Goal: Navigation & Orientation: Find specific page/section

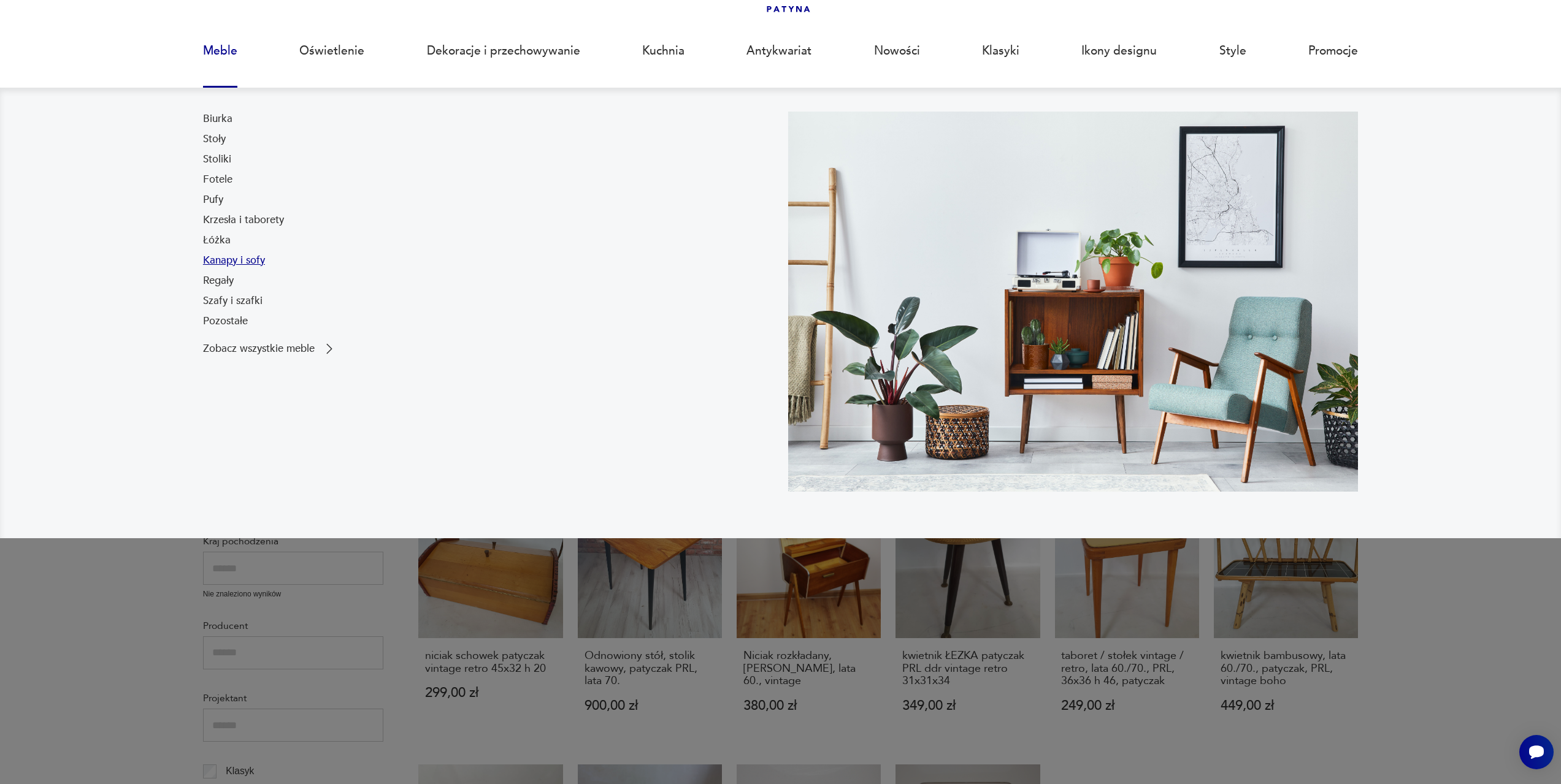
click at [238, 254] on link "Kanapy i sofy" at bounding box center [234, 261] width 62 height 14
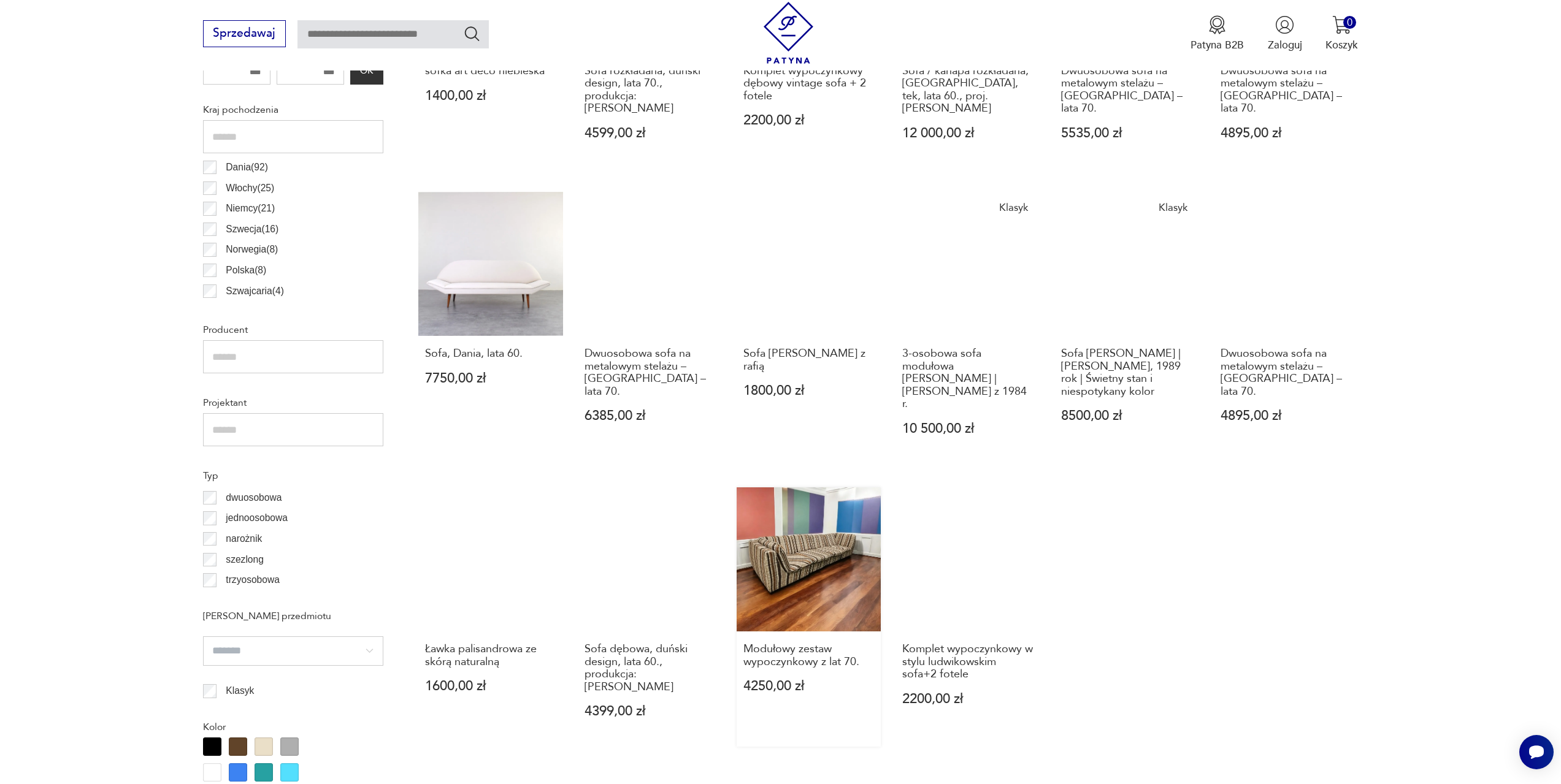
scroll to position [672, 0]
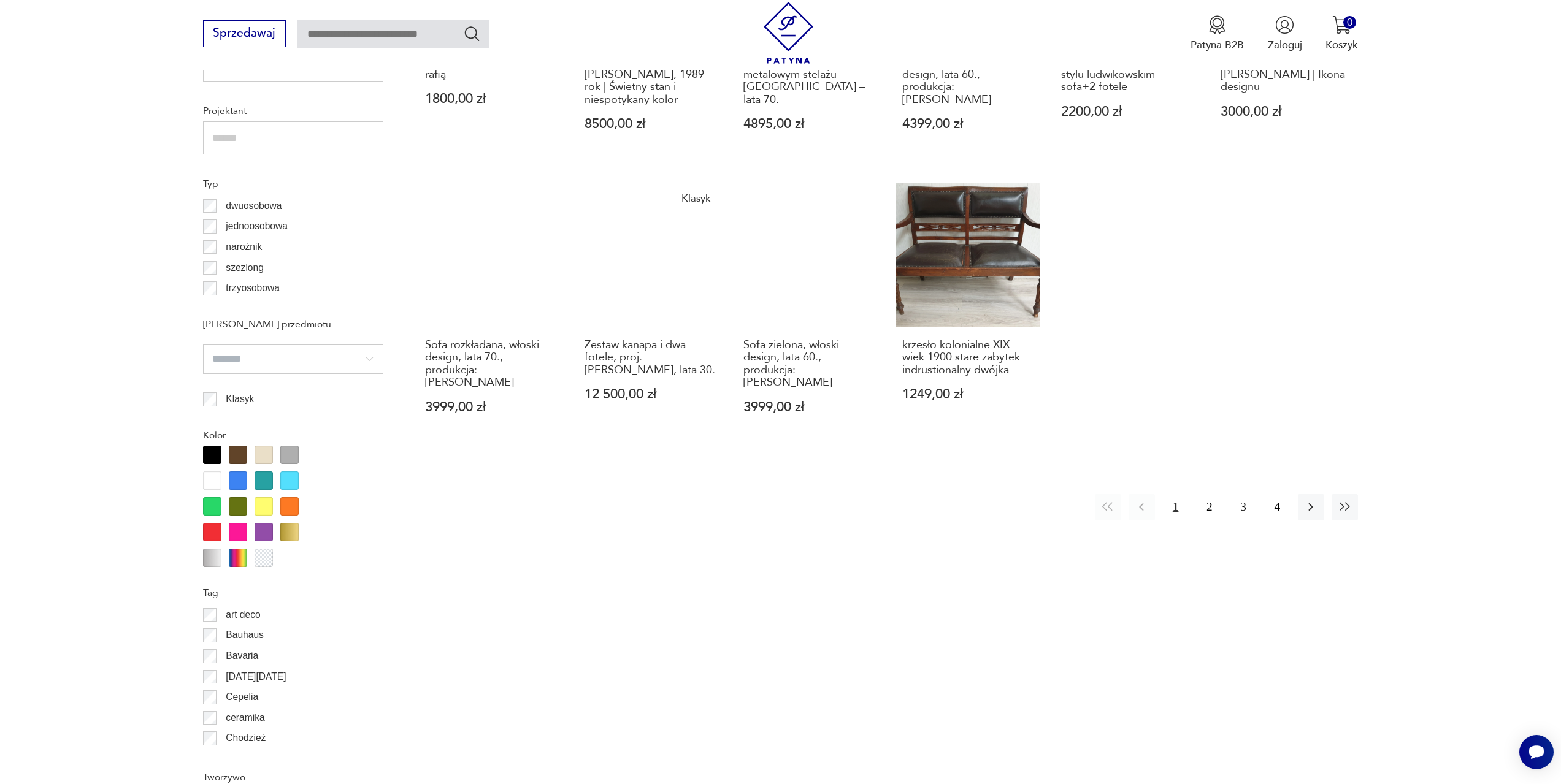
scroll to position [978, 0]
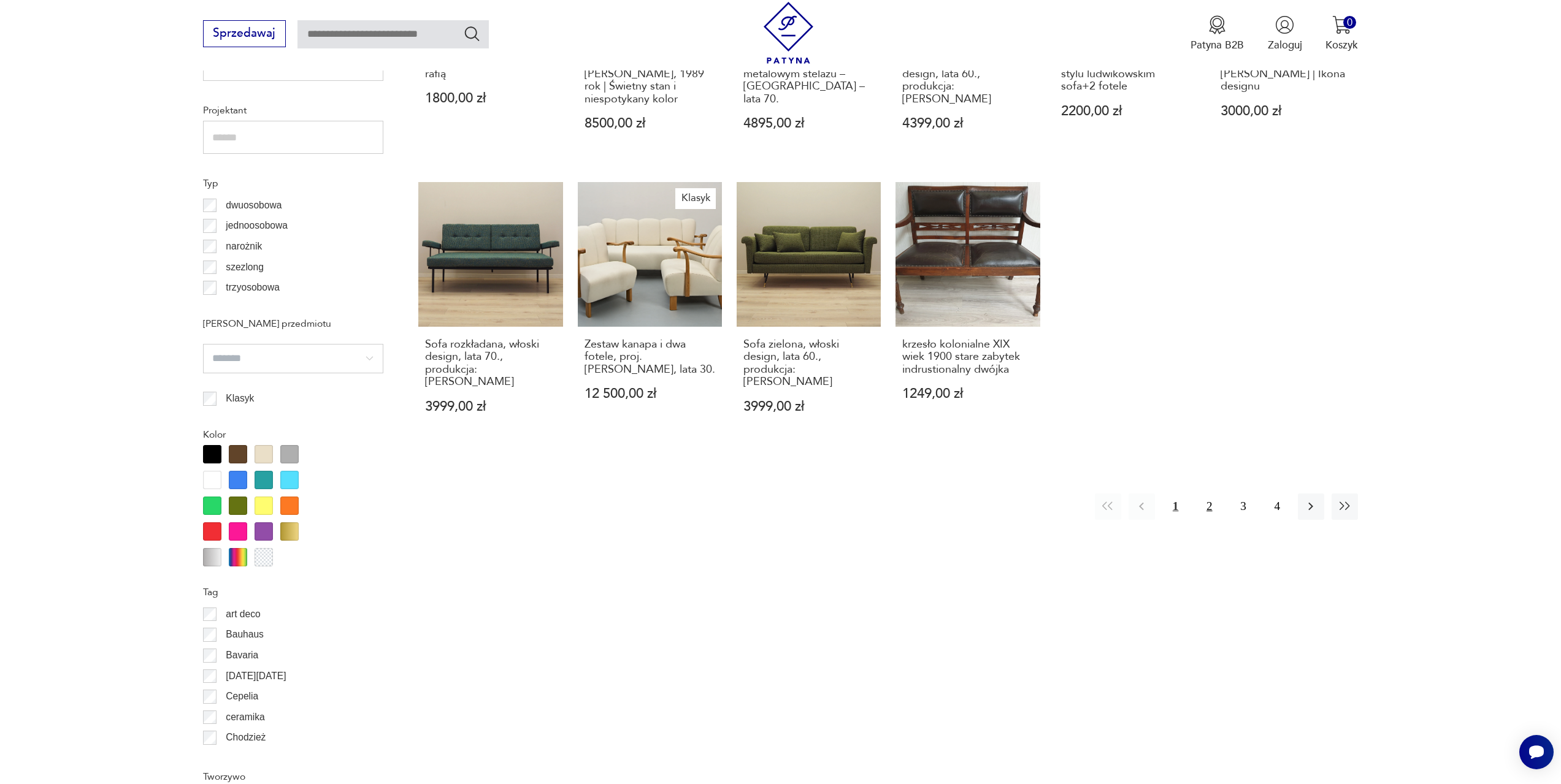
click at [1204, 494] on button "2" at bounding box center [1209, 507] width 27 height 27
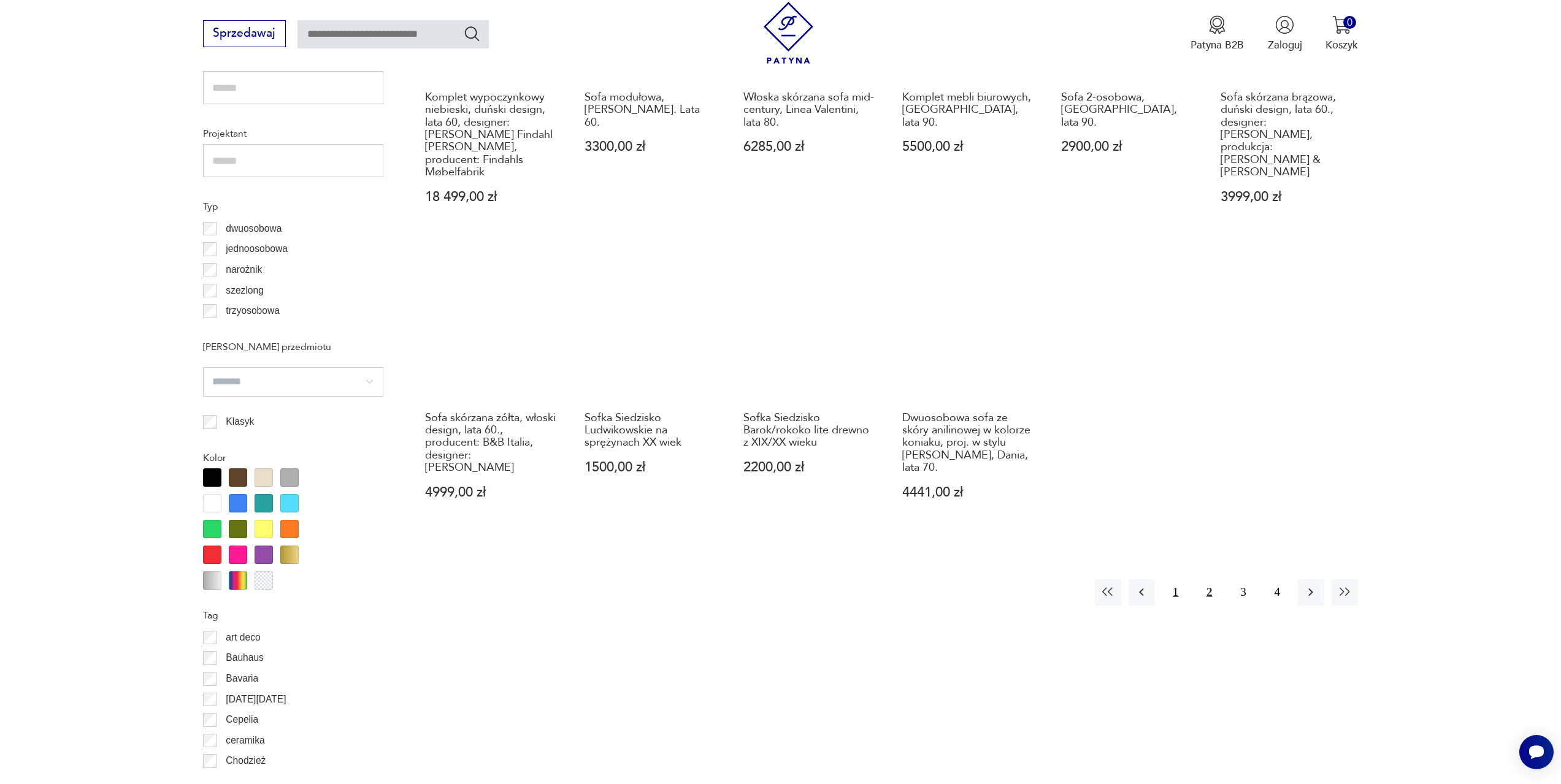
scroll to position [978, 0]
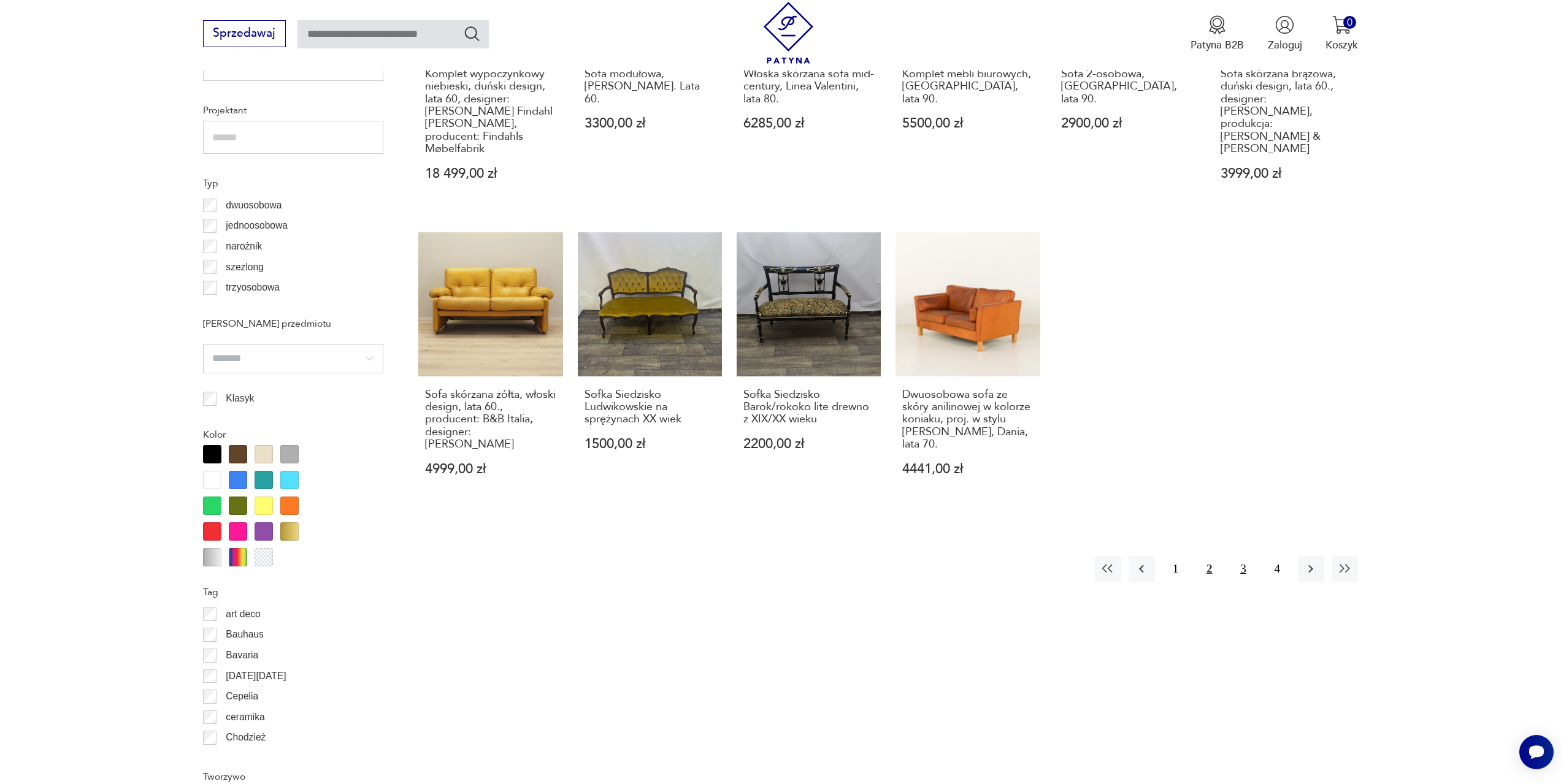
click at [1234, 556] on button "3" at bounding box center [1243, 569] width 27 height 27
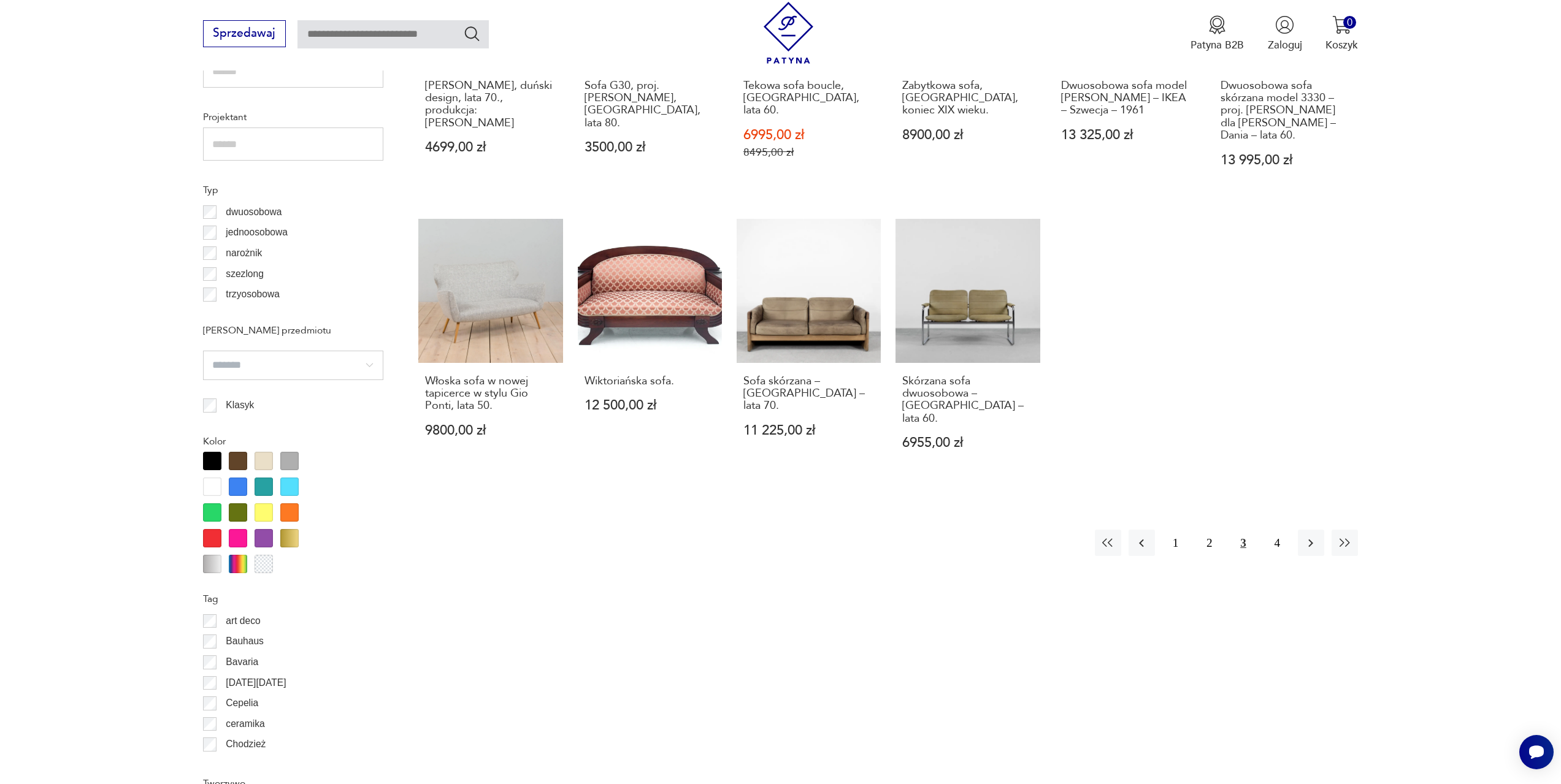
scroll to position [978, 0]
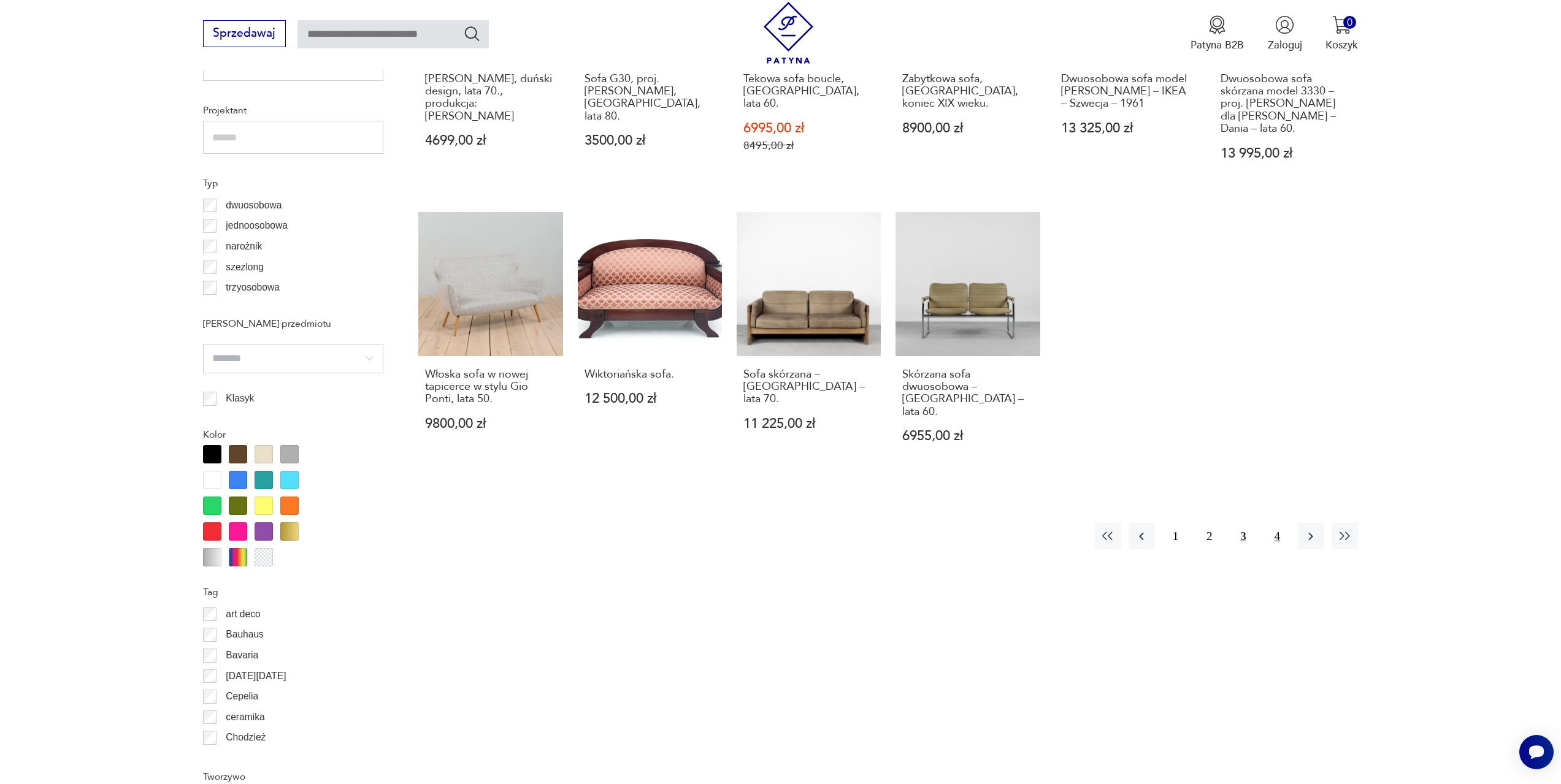
click at [1277, 523] on button "4" at bounding box center [1277, 536] width 27 height 27
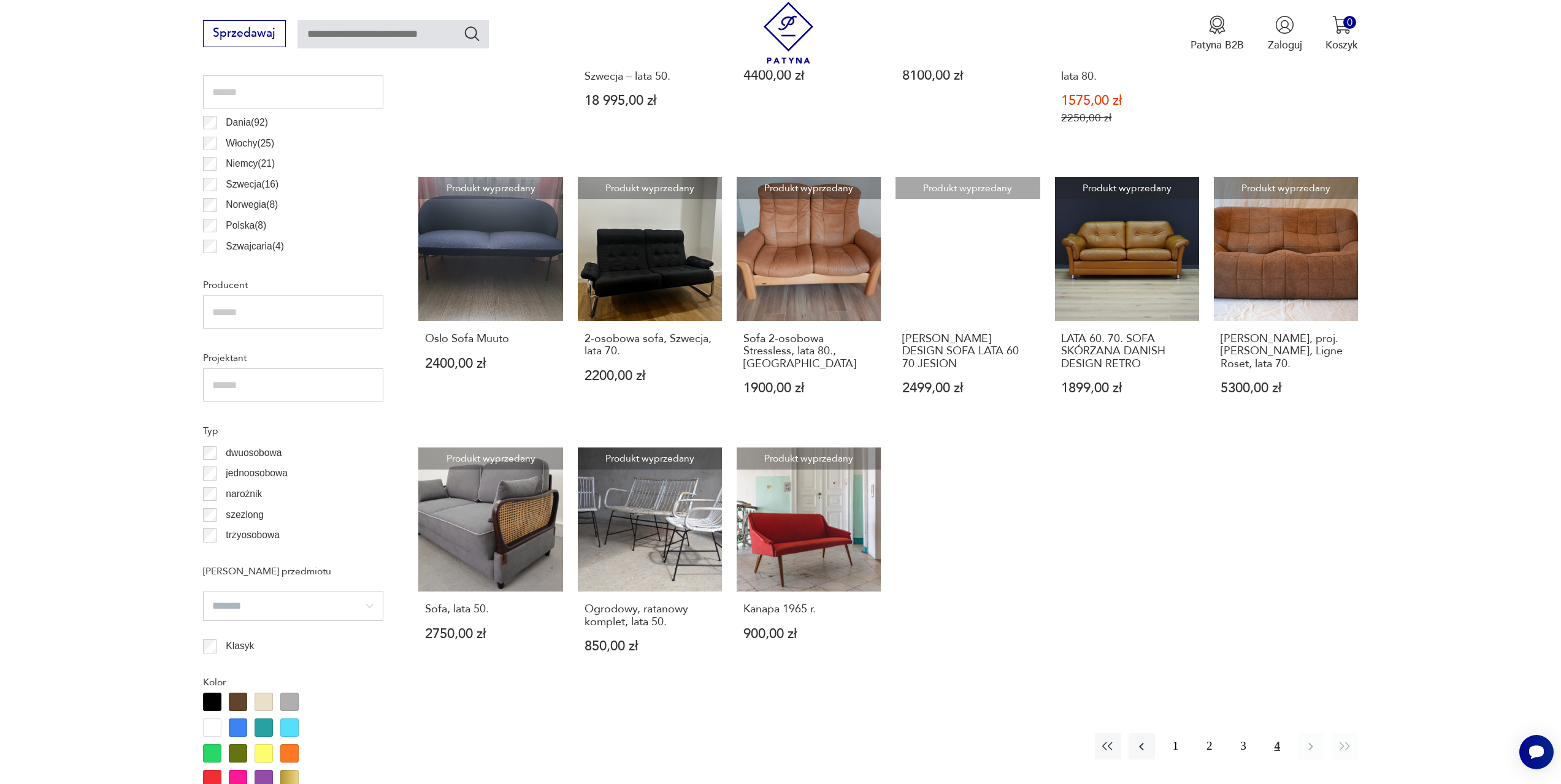
scroll to position [732, 0]
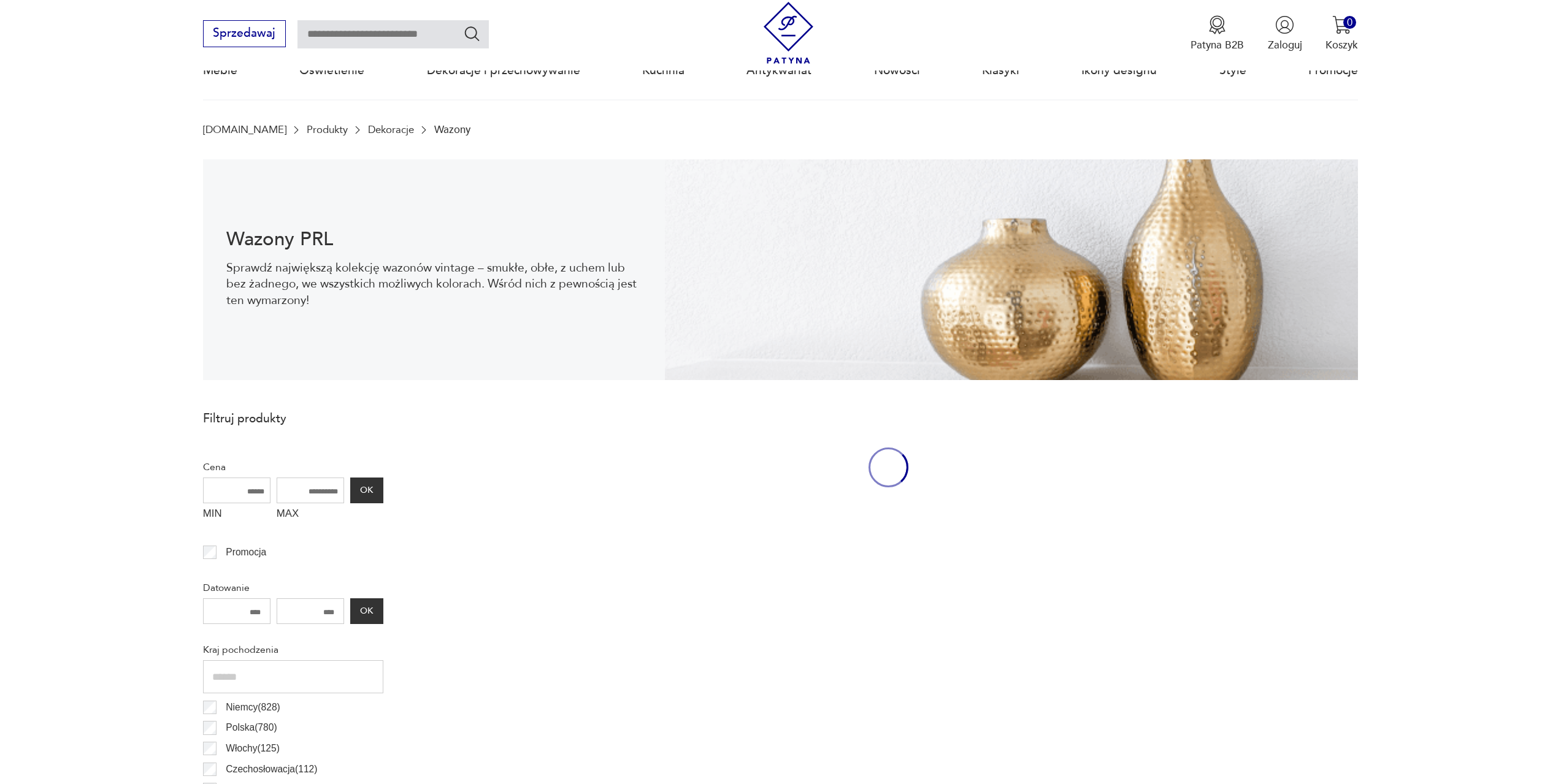
scroll to position [40, 0]
